Goal: Entertainment & Leisure: Consume media (video, audio)

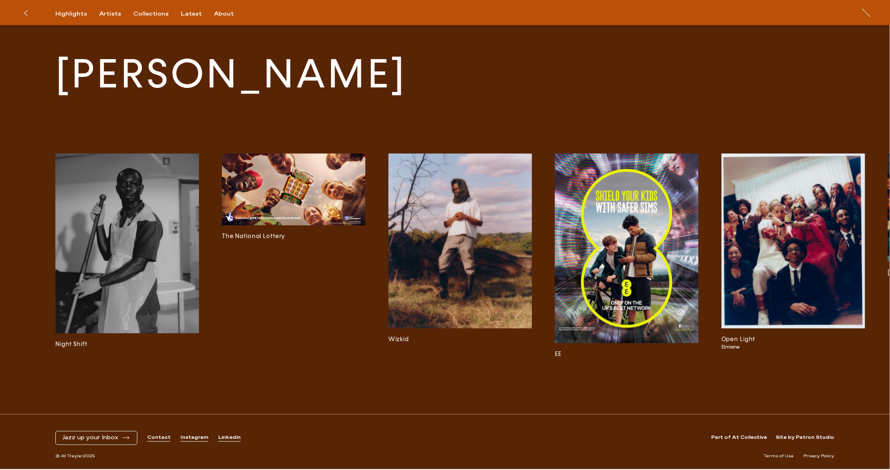
scroll to position [1394, 0]
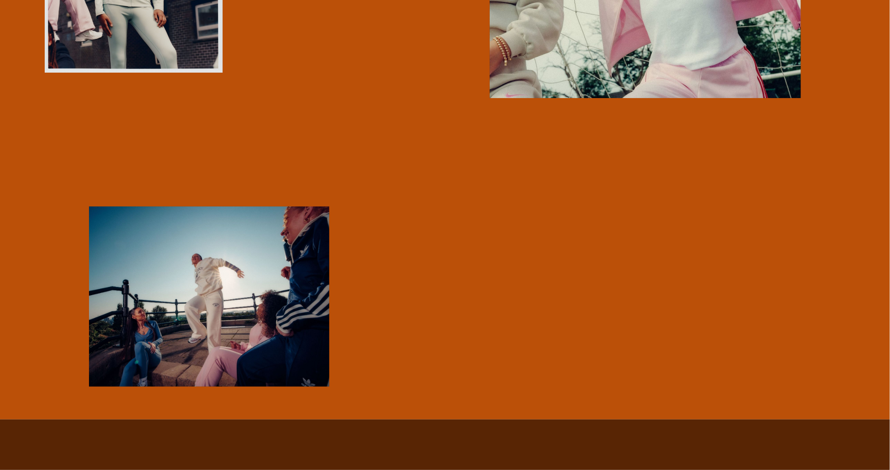
scroll to position [2783, 0]
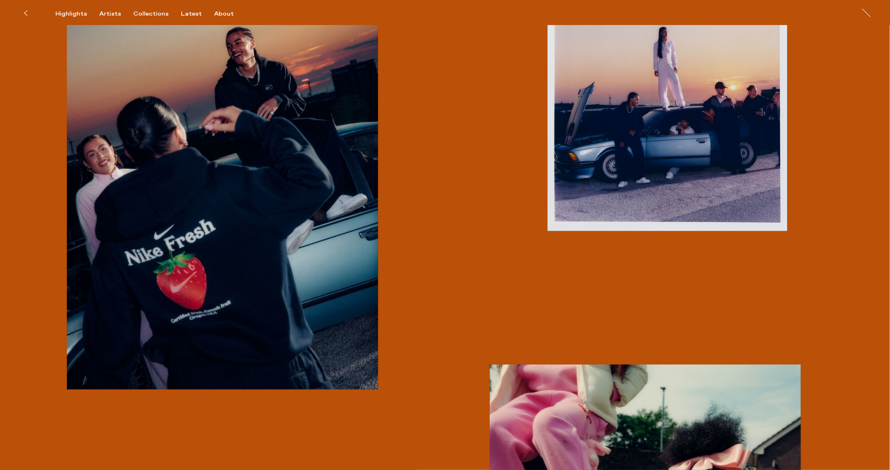
scroll to position [306, 0]
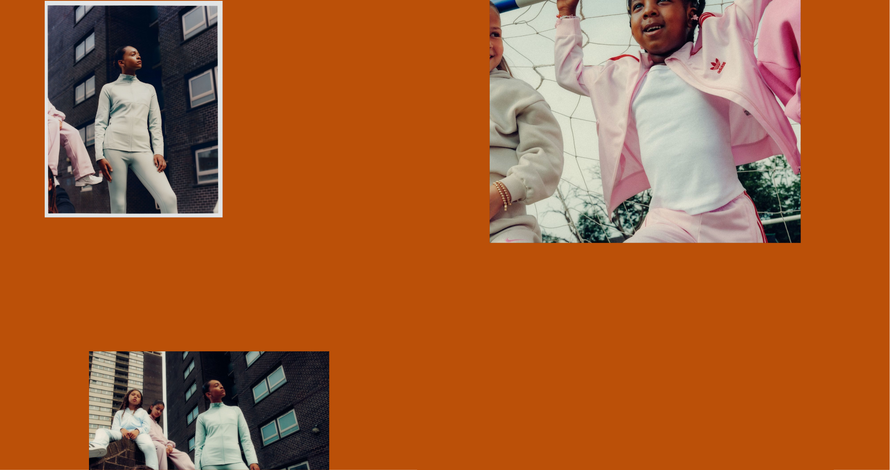
scroll to position [2717, 0]
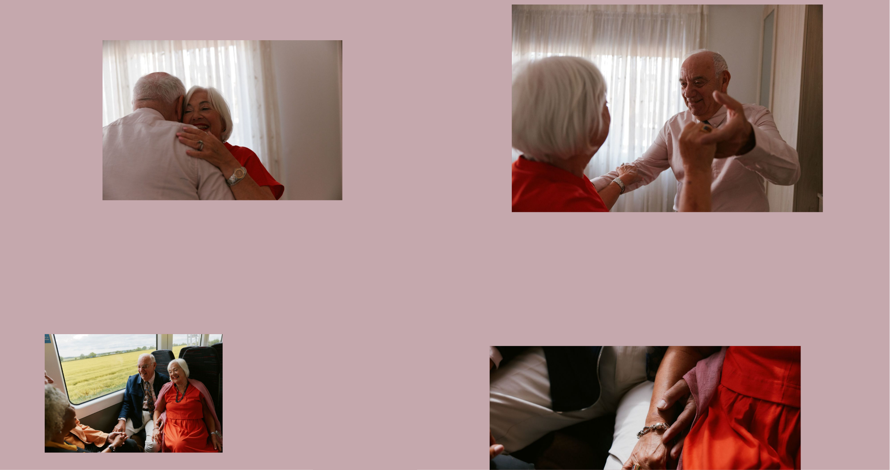
scroll to position [251, 0]
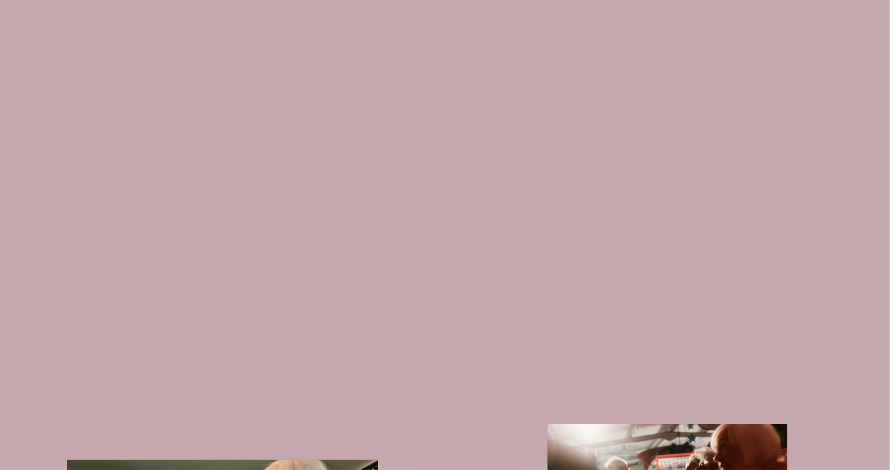
scroll to position [1336, 0]
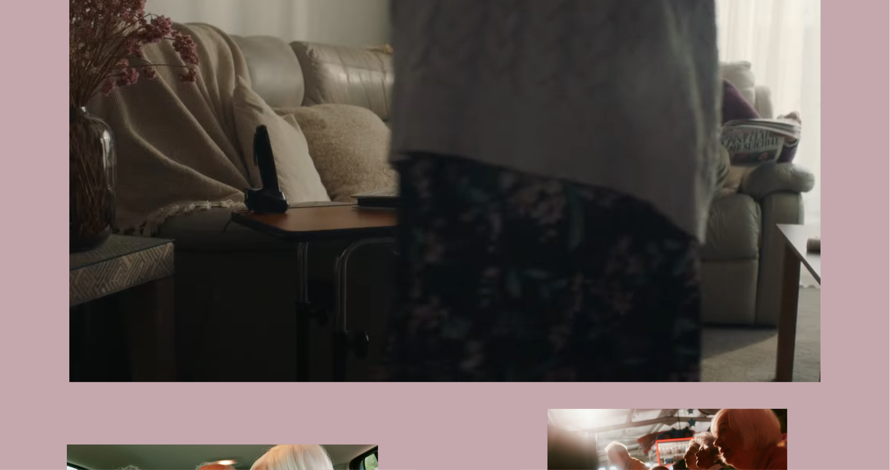
click at [519, 167] on video at bounding box center [444, 170] width 779 height 423
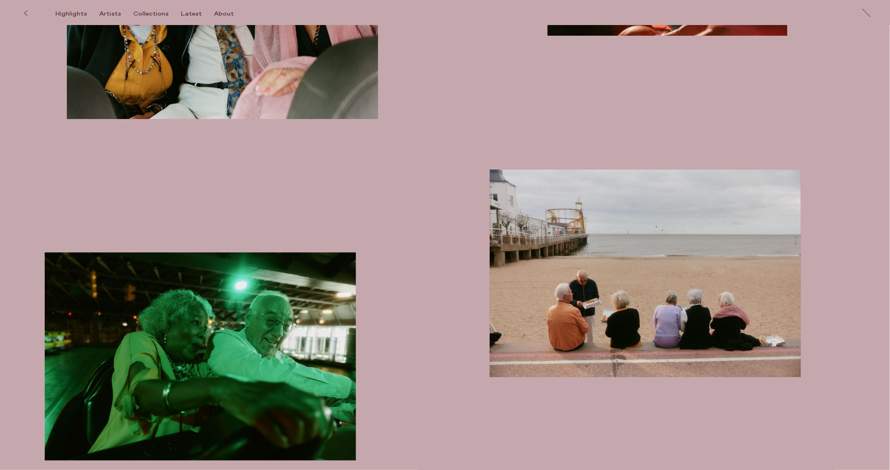
scroll to position [1885, 0]
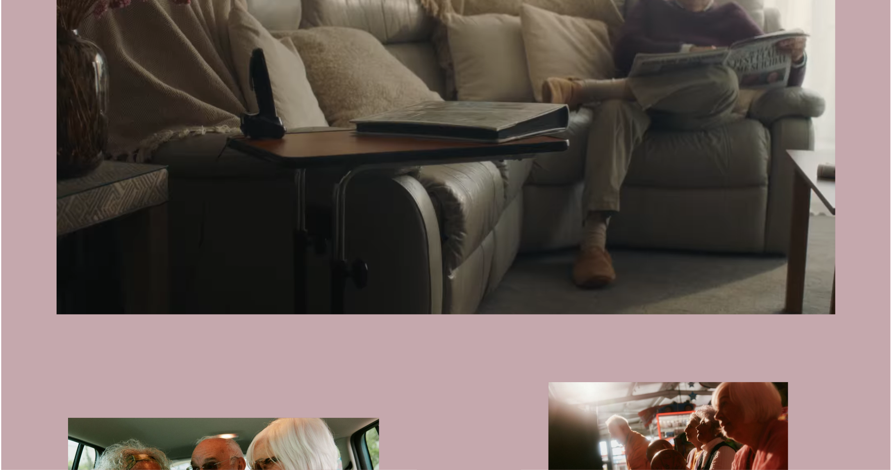
scroll to position [1443, 0]
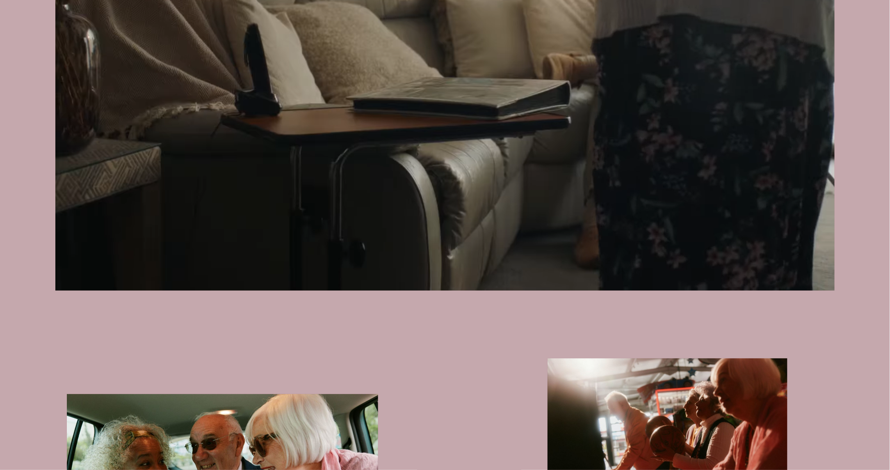
click at [641, 115] on video at bounding box center [444, 71] width 779 height 438
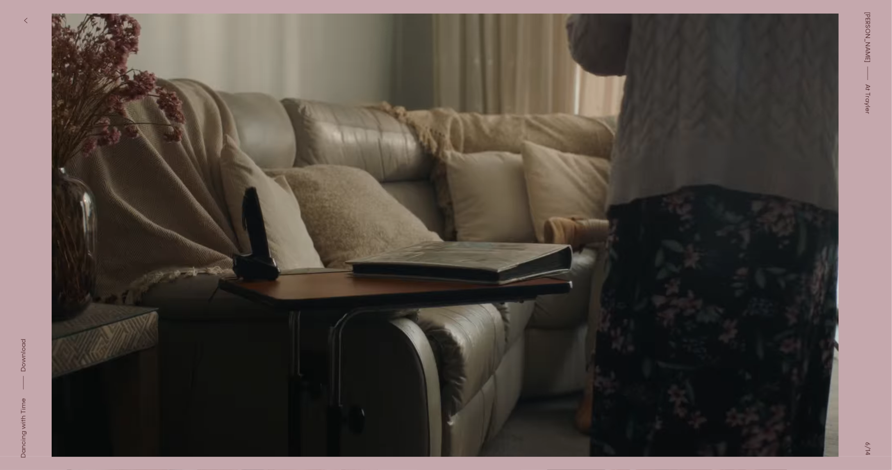
click at [27, 18] on icon "button" at bounding box center [26, 20] width 4 height 7
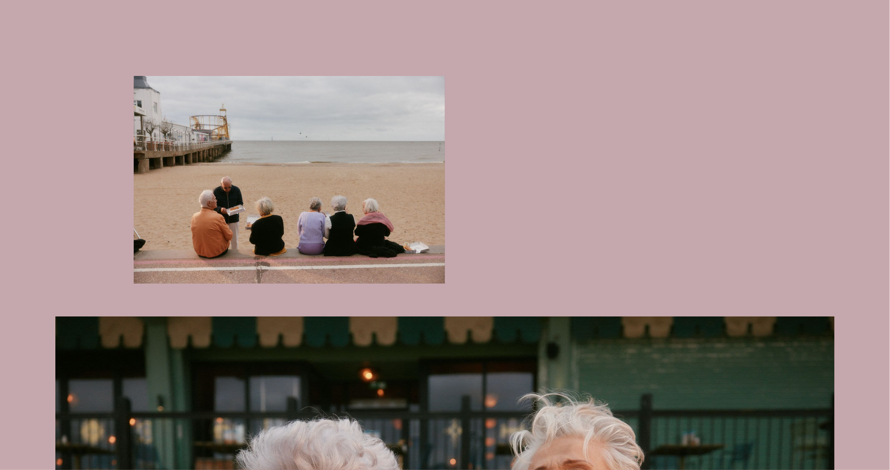
scroll to position [2769, 0]
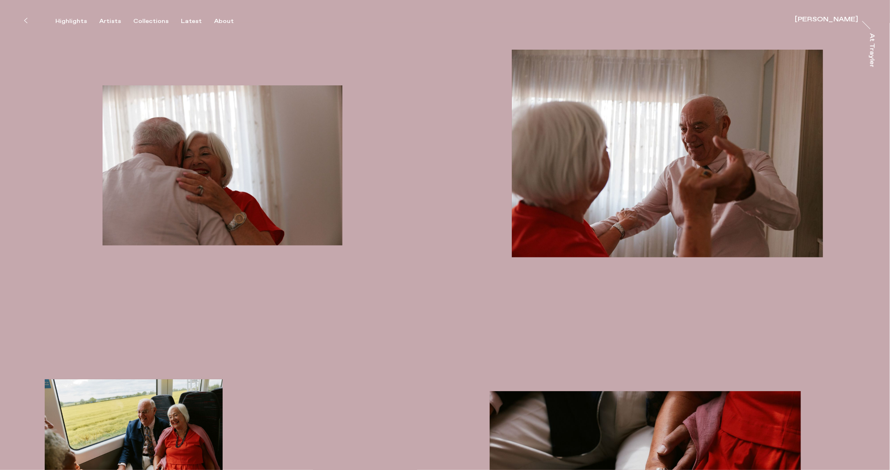
scroll to position [539, 0]
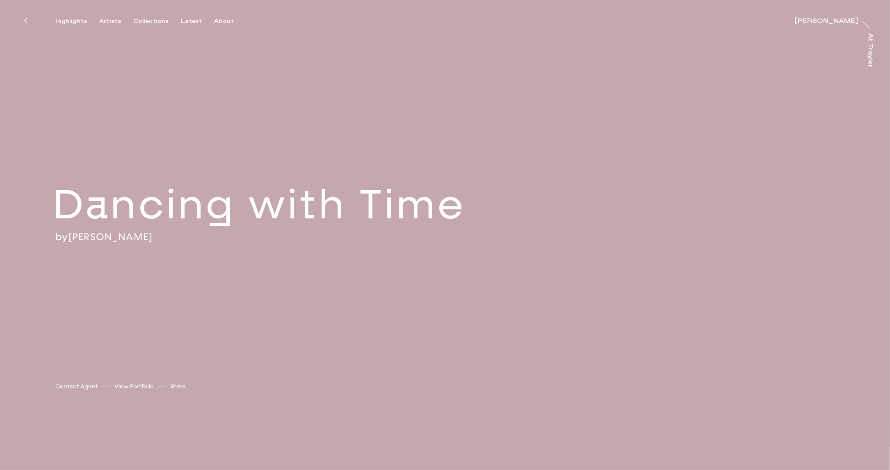
scroll to position [289, 0]
